Goal: Submit feedback/report problem

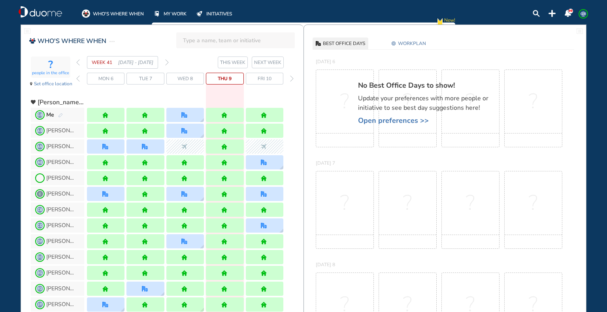
click at [60, 114] on img "pen-edit" at bounding box center [60, 115] width 5 height 5
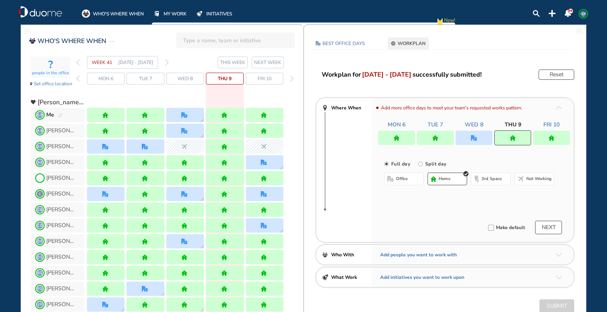
click at [554, 137] on img "home" at bounding box center [551, 138] width 6 height 6
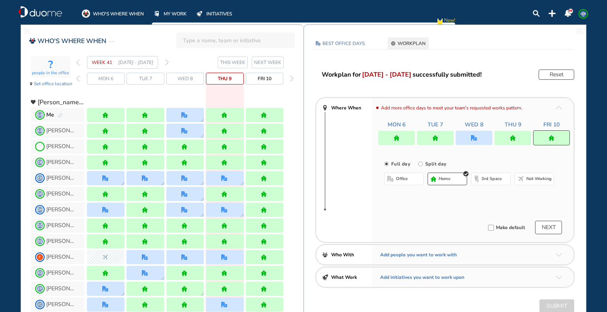
click at [536, 178] on span "Not working" at bounding box center [538, 179] width 25 height 6
click at [563, 303] on button "Submit" at bounding box center [556, 306] width 35 height 13
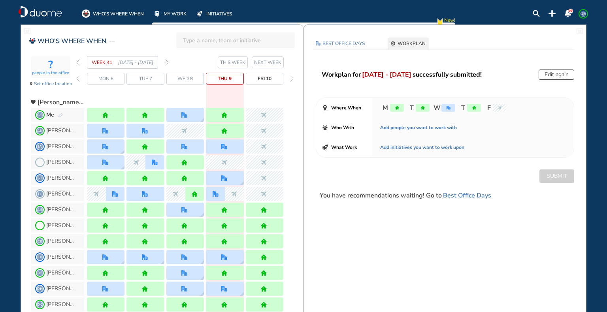
click at [165, 63] on img "forward week" at bounding box center [167, 62] width 4 height 6
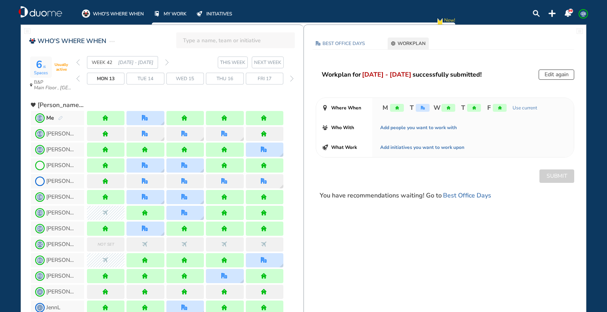
click at [60, 116] on img "pen-edit" at bounding box center [60, 118] width 5 height 5
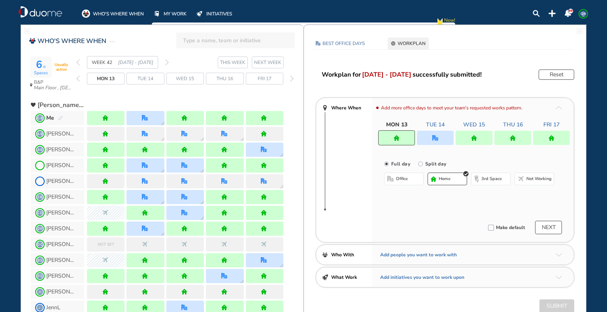
click at [185, 117] on img "home" at bounding box center [184, 118] width 6 height 6
click at [477, 137] on div at bounding box center [474, 138] width 37 height 14
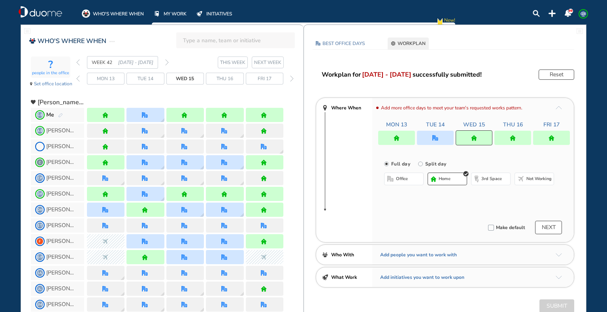
click at [541, 178] on span "Not working" at bounding box center [538, 179] width 25 height 6
click at [551, 226] on button "NEXT" at bounding box center [548, 227] width 27 height 13
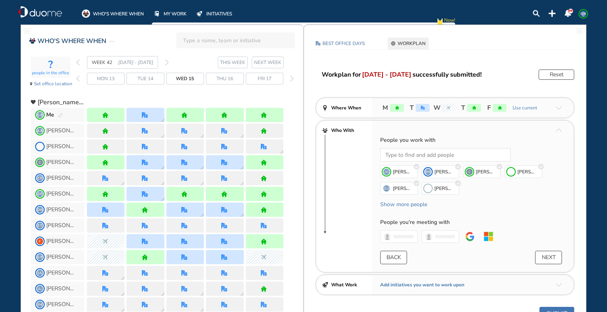
click at [568, 307] on button "Submit" at bounding box center [556, 313] width 35 height 13
